Goal: Transaction & Acquisition: Register for event/course

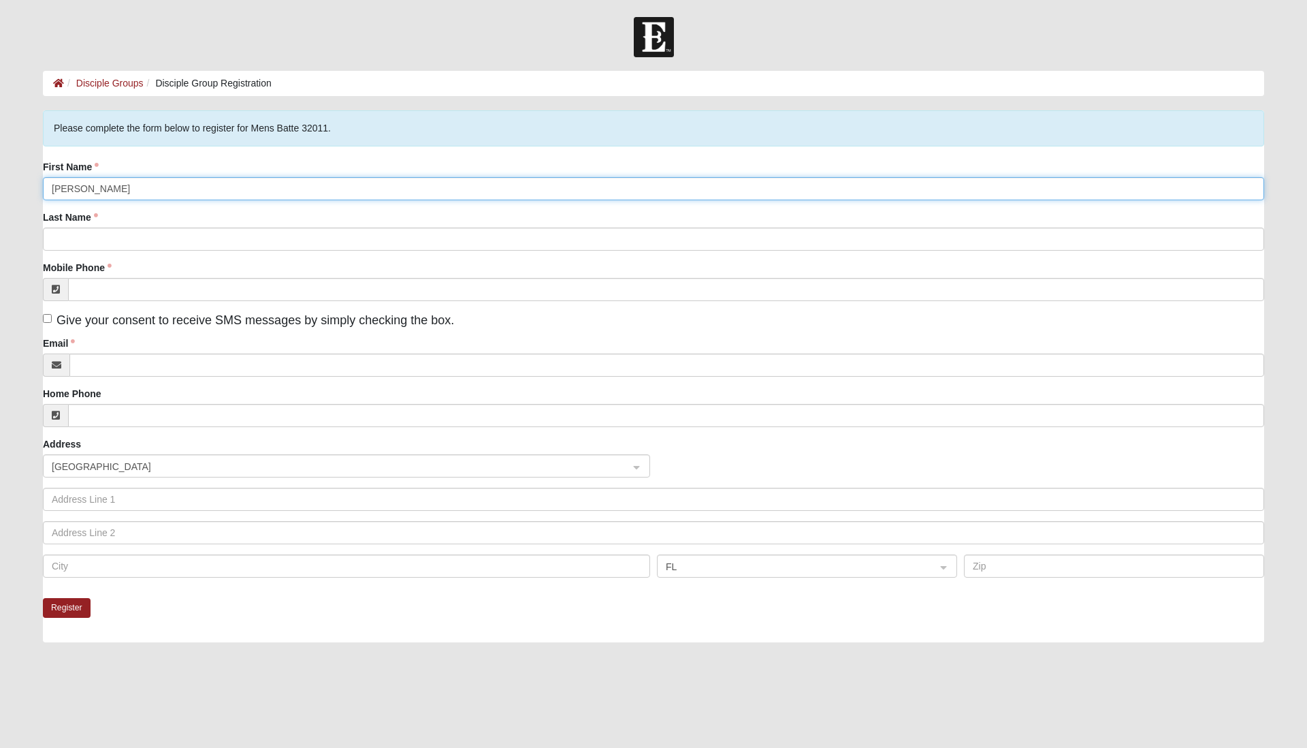
type input "[PERSON_NAME]"
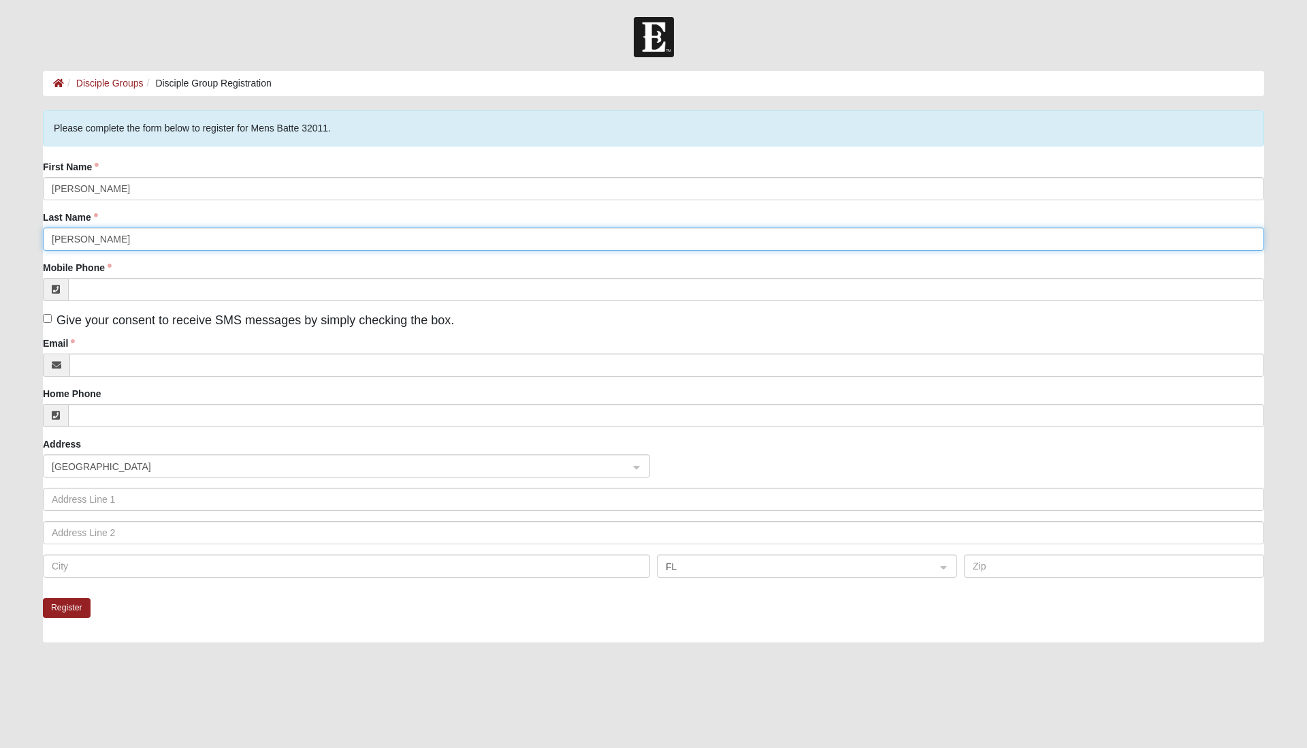
type input "[PERSON_NAME]"
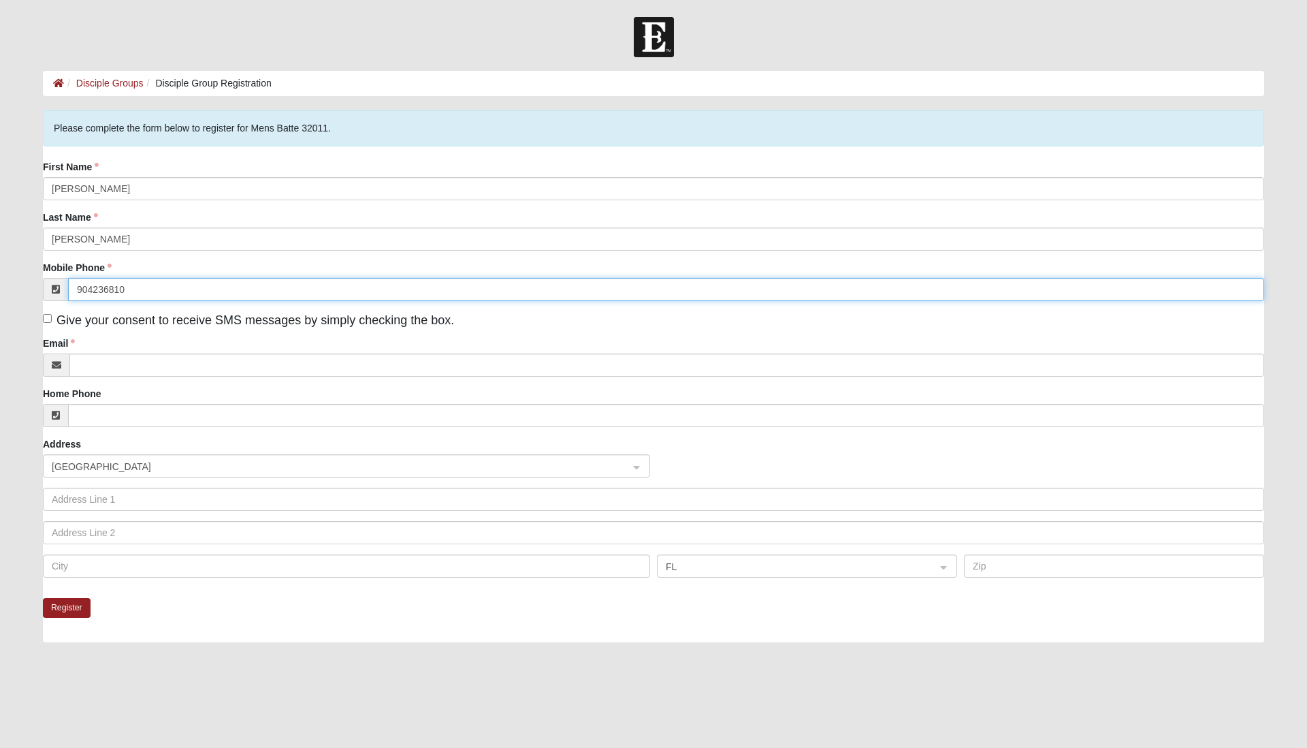
type input "(904) 236-8107"
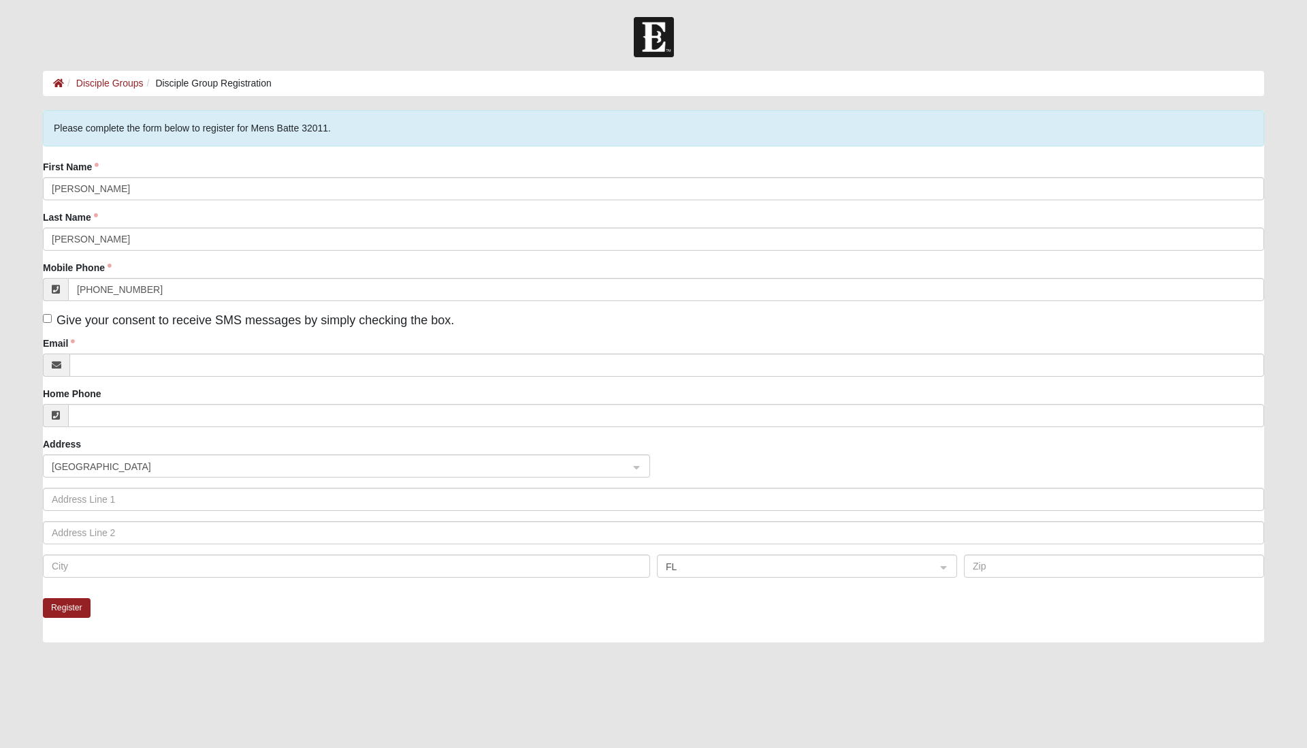
click at [48, 317] on input "Give your consent to receive SMS messages by simply checking the box." at bounding box center [47, 318] width 9 height 9
checkbox input "true"
click at [112, 352] on div "Email" at bounding box center [654, 356] width 1222 height 40
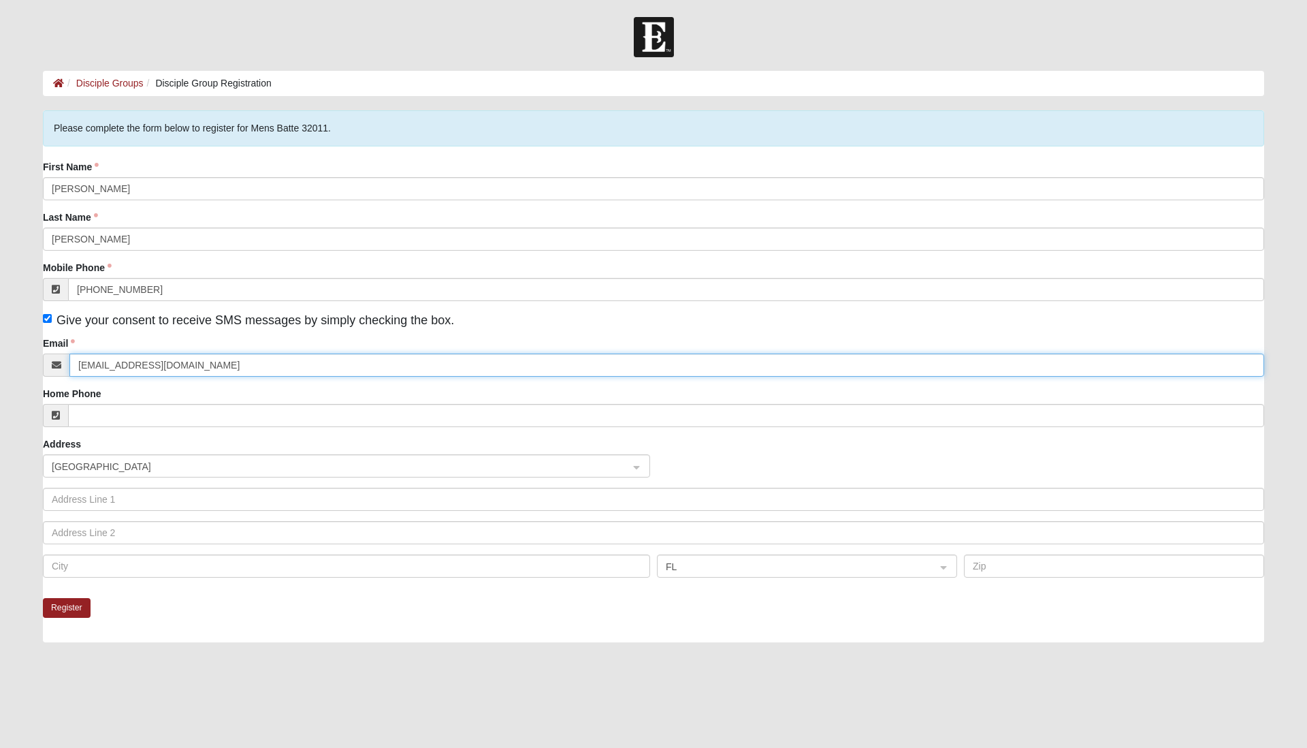
type input "greg_rigdon@yahoo.com"
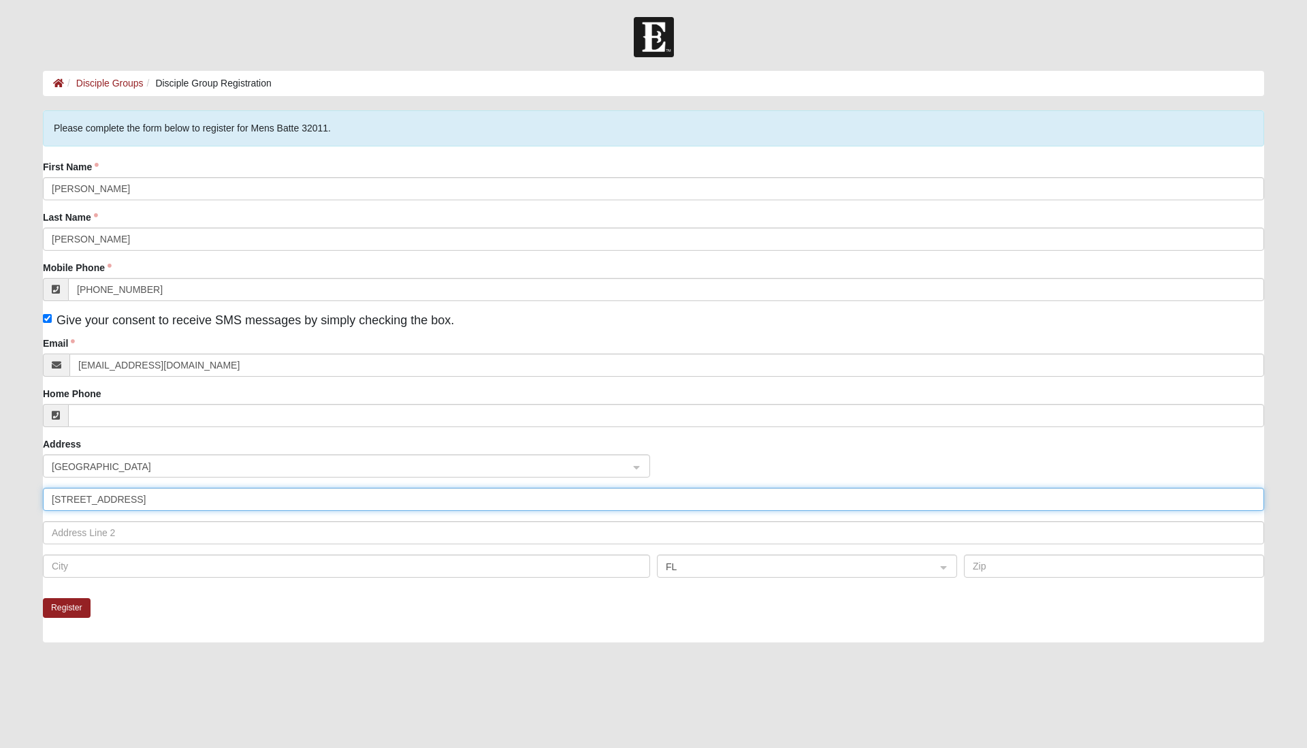
type input "1819 Lake Rd"
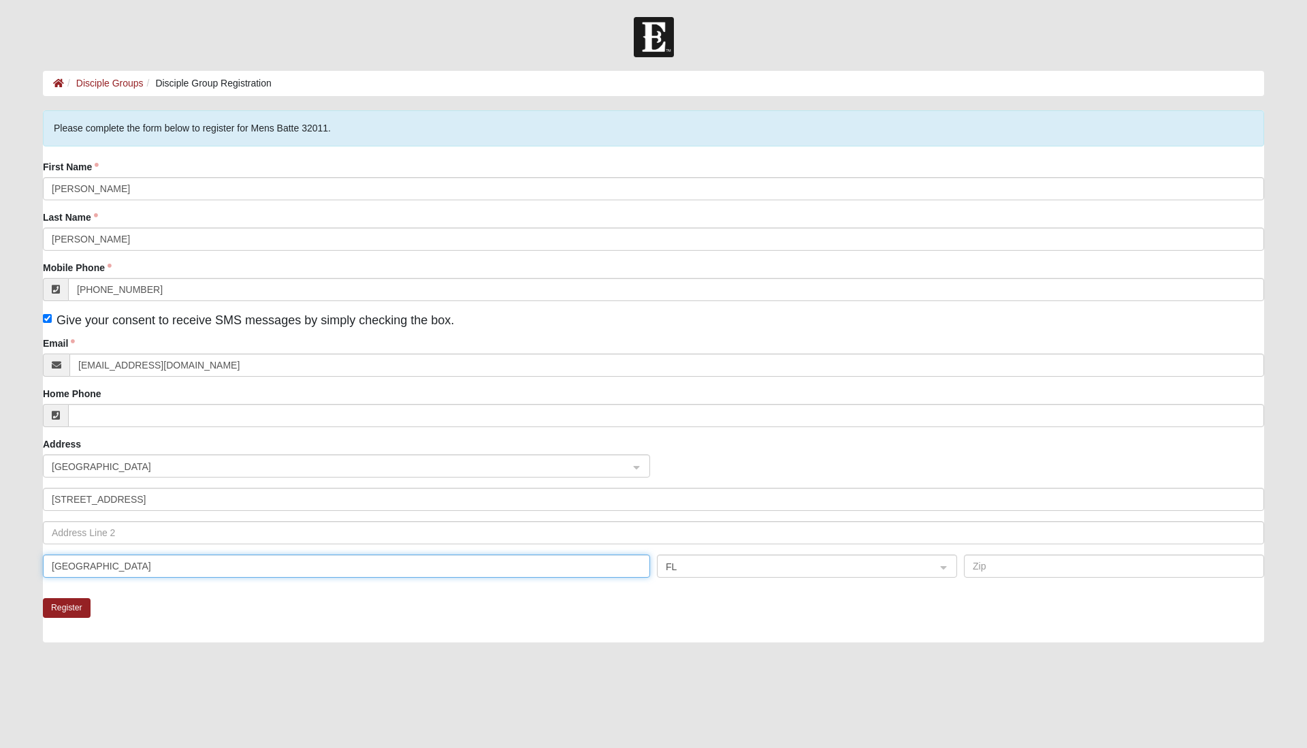
type input "Jacksonville"
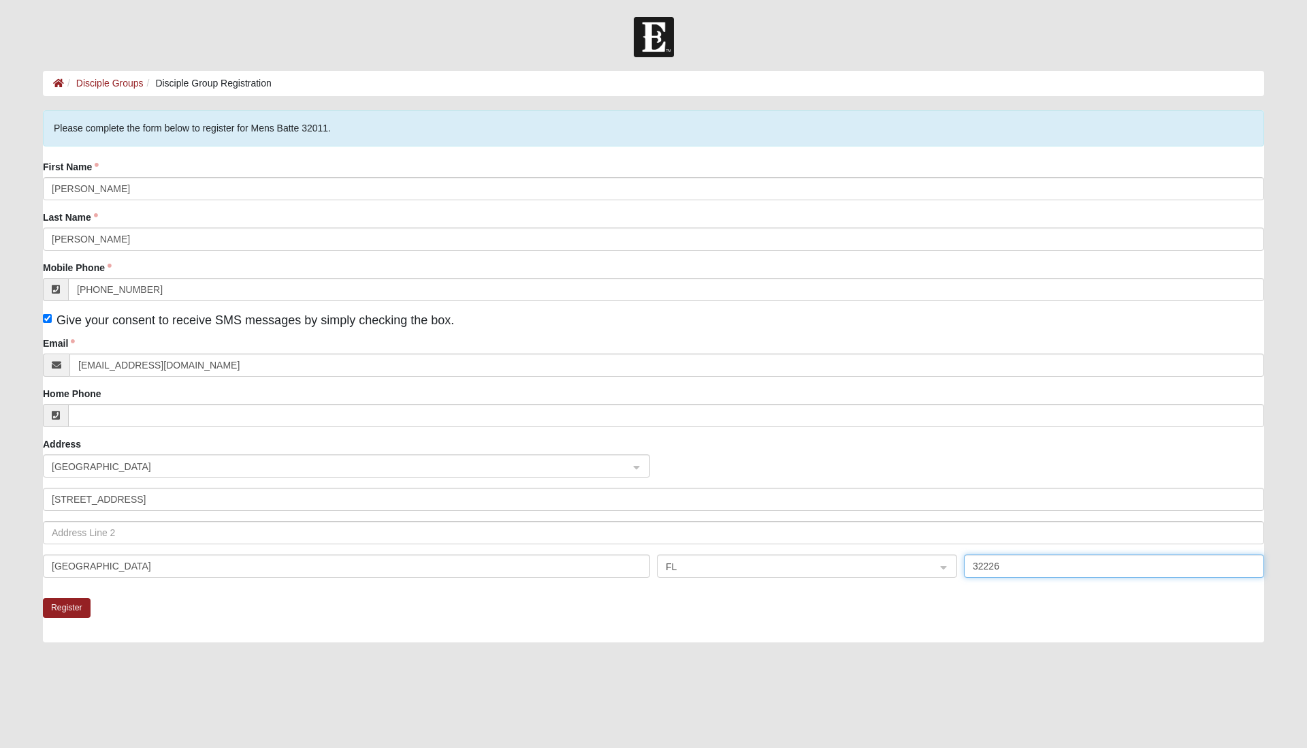
type input "32226"
click at [400, 607] on div "Register" at bounding box center [654, 620] width 1222 height 44
click at [63, 609] on button "Register" at bounding box center [67, 608] width 48 height 20
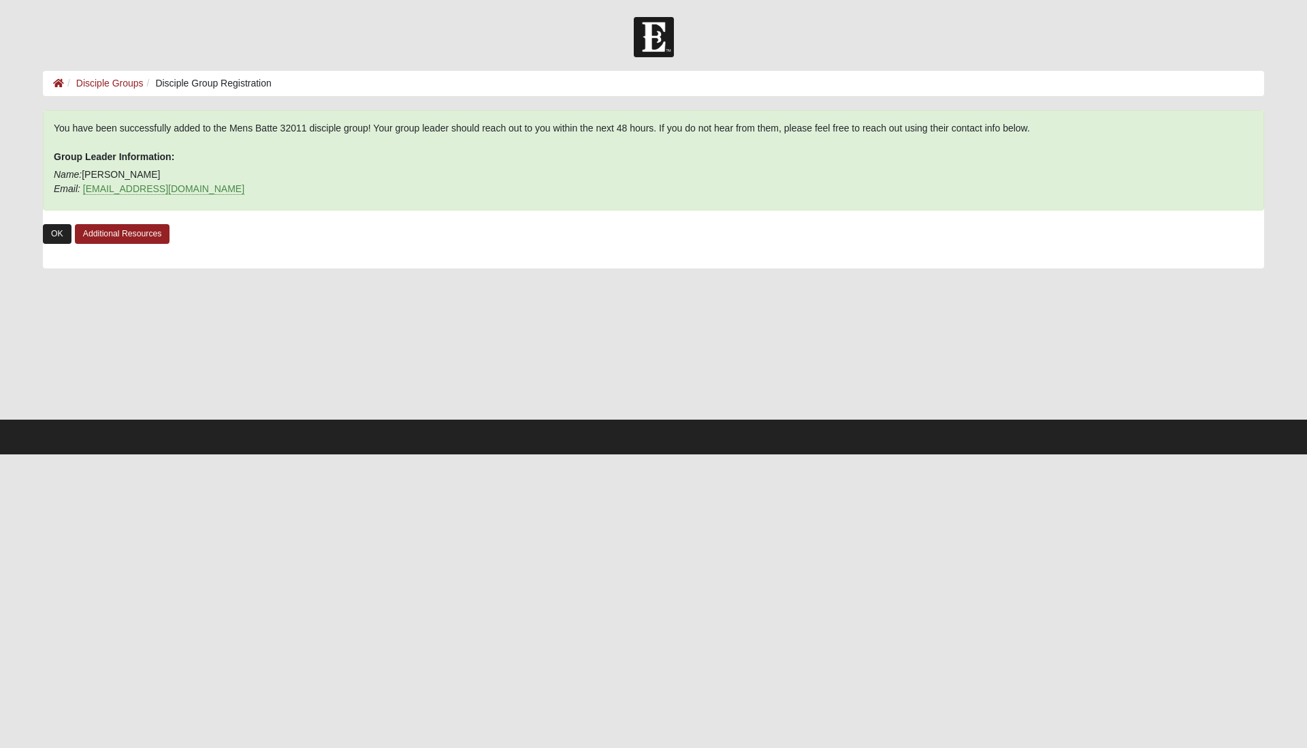
click at [52, 236] on link "OK" at bounding box center [57, 234] width 29 height 20
